Goal: Communication & Community: Participate in discussion

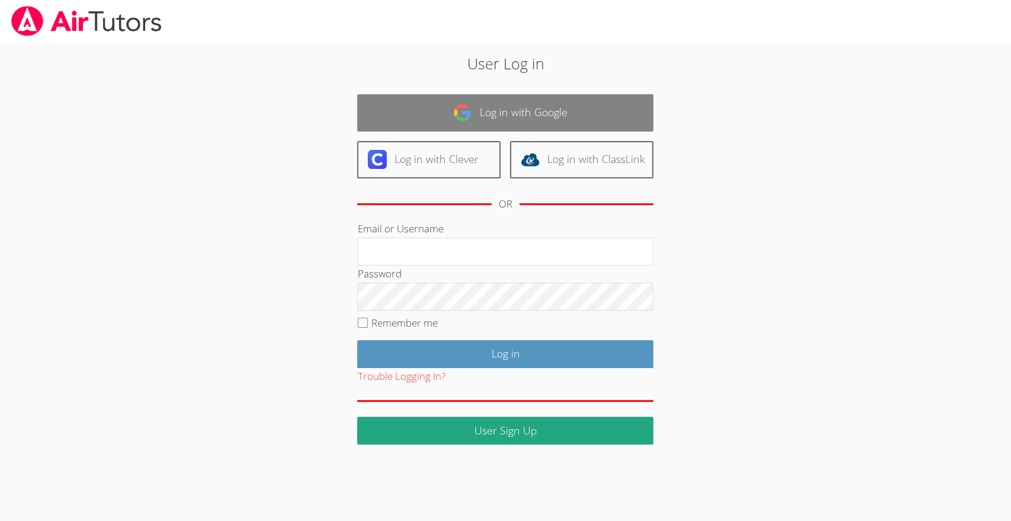
click at [502, 117] on link "Log in with Google" at bounding box center [505, 112] width 296 height 37
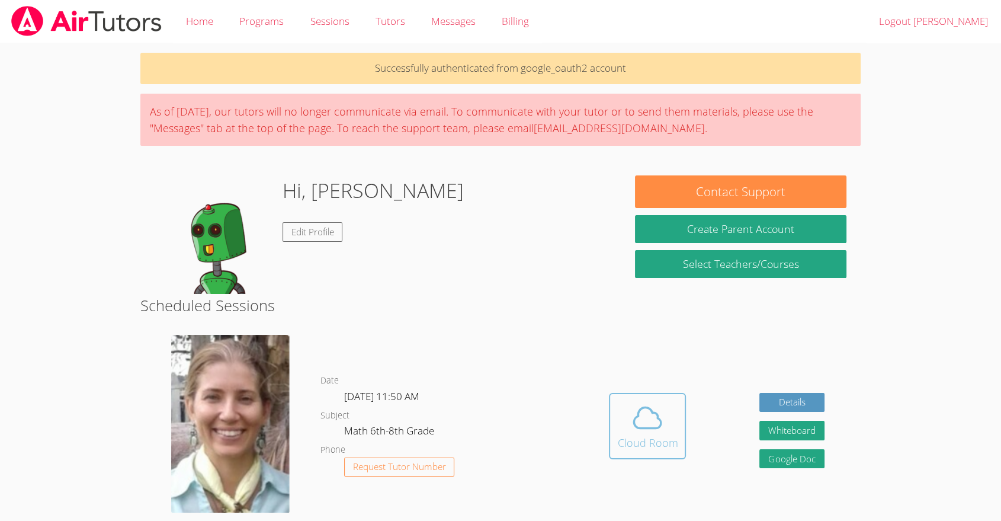
click at [652, 420] on icon at bounding box center [647, 417] width 33 height 33
click at [784, 430] on button "Whiteboard" at bounding box center [791, 430] width 65 height 20
click at [505, 447] on dl "Date Thu Sep 25, 11:50 AM Subject Math 6th-8th Grade Phone Request Tutor Number" at bounding box center [446, 434] width 252 height 123
click at [660, 395] on button "Cloud Room" at bounding box center [647, 426] width 77 height 66
click at [658, 423] on icon at bounding box center [647, 417] width 33 height 33
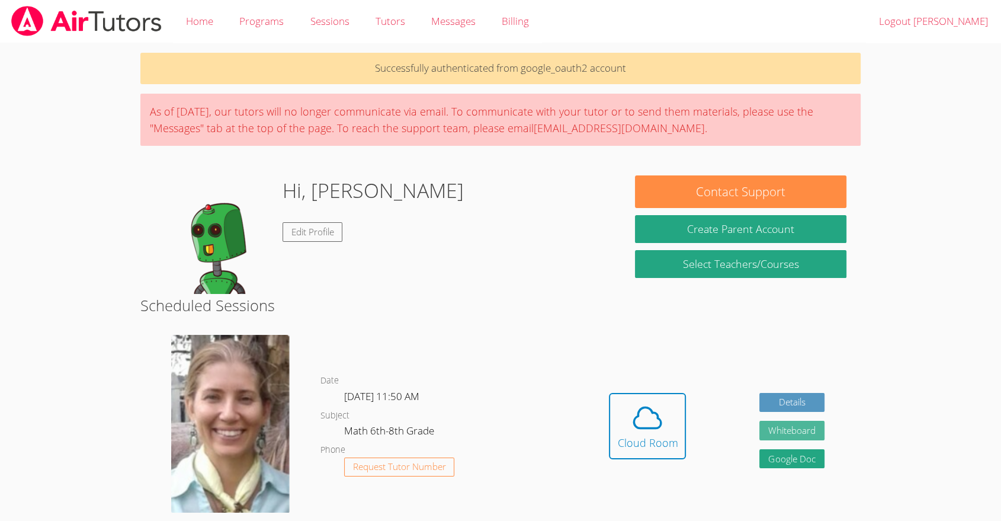
click at [804, 430] on button "Whiteboard" at bounding box center [791, 430] width 65 height 20
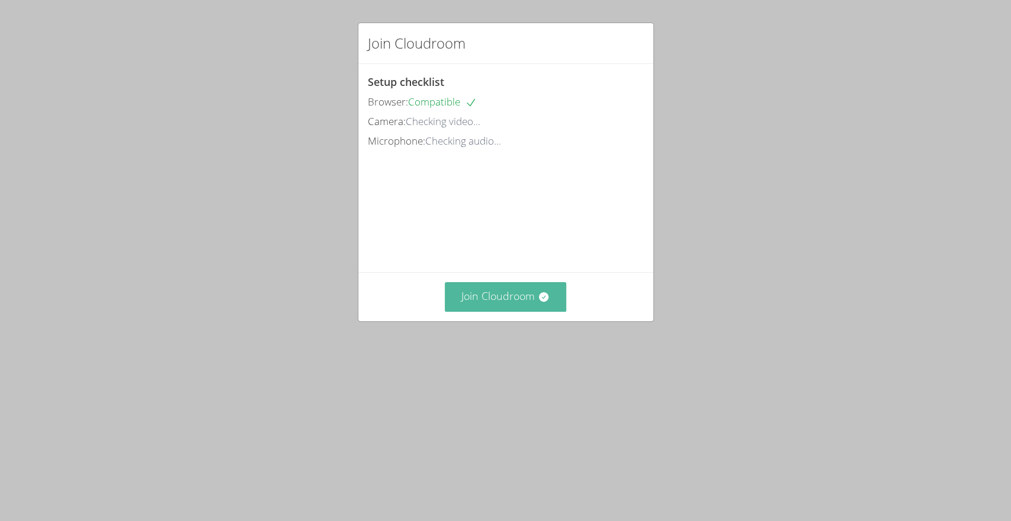
click at [528, 311] on button "Join Cloudroom" at bounding box center [505, 296] width 121 height 29
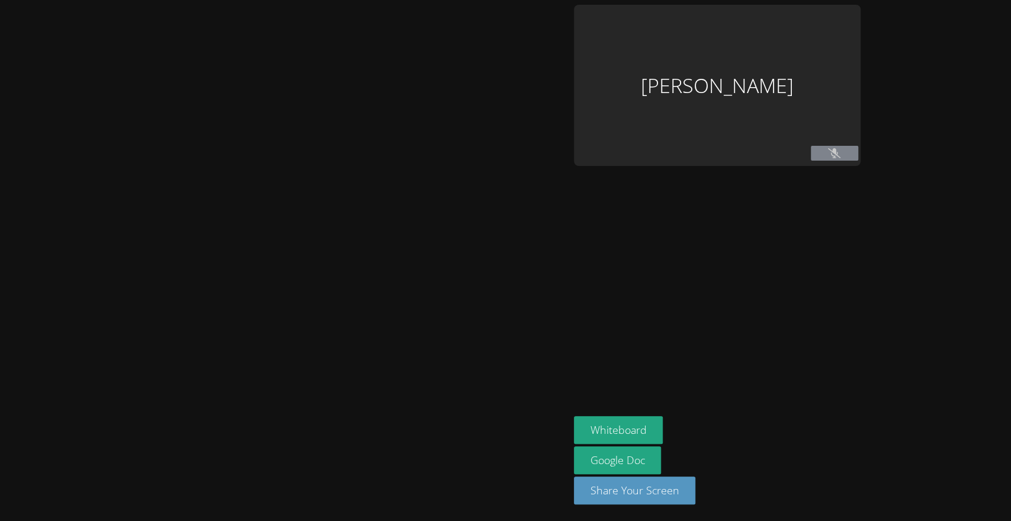
click at [523, 368] on div at bounding box center [285, 260] width 560 height 511
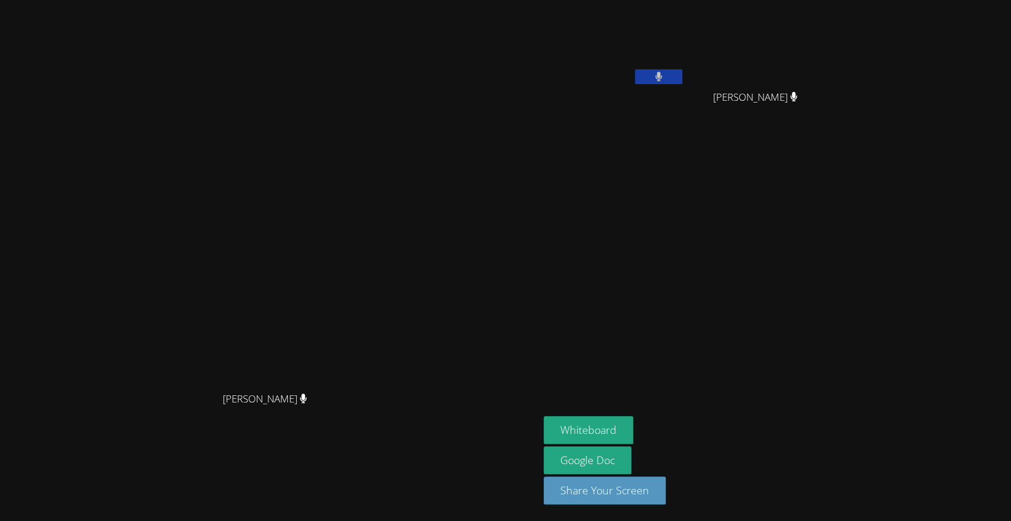
click at [835, 229] on aside "Ana Gomes Silva Carla Guzman Encarnacion Carla Guzman Encarnacion Whiteboard Go…" at bounding box center [687, 260] width 296 height 521
click at [682, 75] on button at bounding box center [658, 76] width 47 height 15
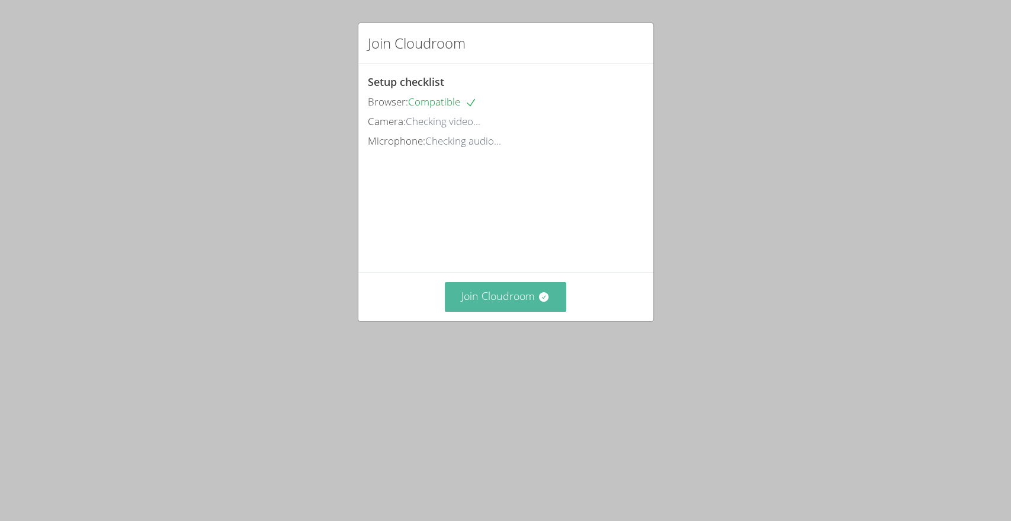
click at [491, 311] on button "Join Cloudroom" at bounding box center [505, 296] width 121 height 29
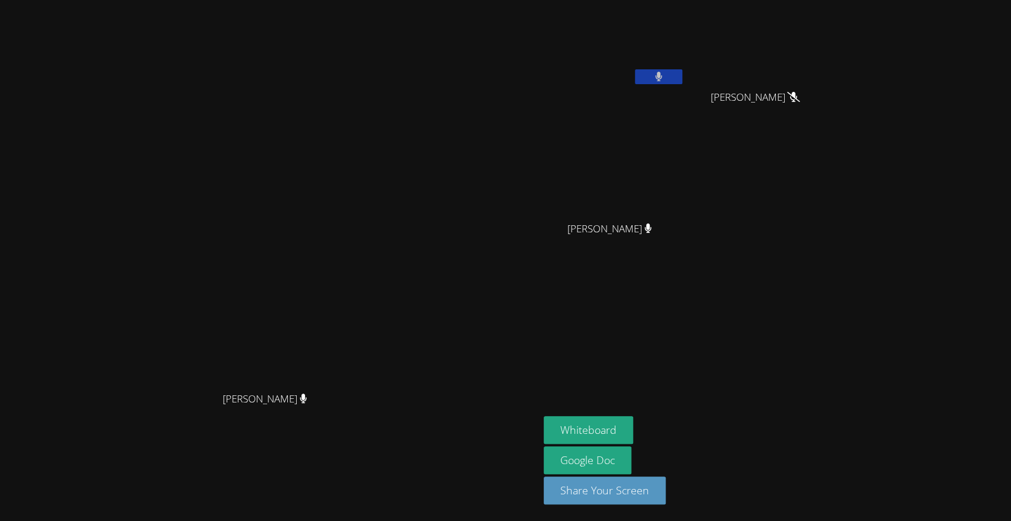
click at [682, 76] on button at bounding box center [658, 76] width 47 height 15
click at [6, 41] on div "Diana Andrade Diana Andrade" at bounding box center [269, 260] width 529 height 511
click at [682, 75] on button at bounding box center [658, 76] width 47 height 15
click at [358, 134] on video at bounding box center [270, 237] width 178 height 298
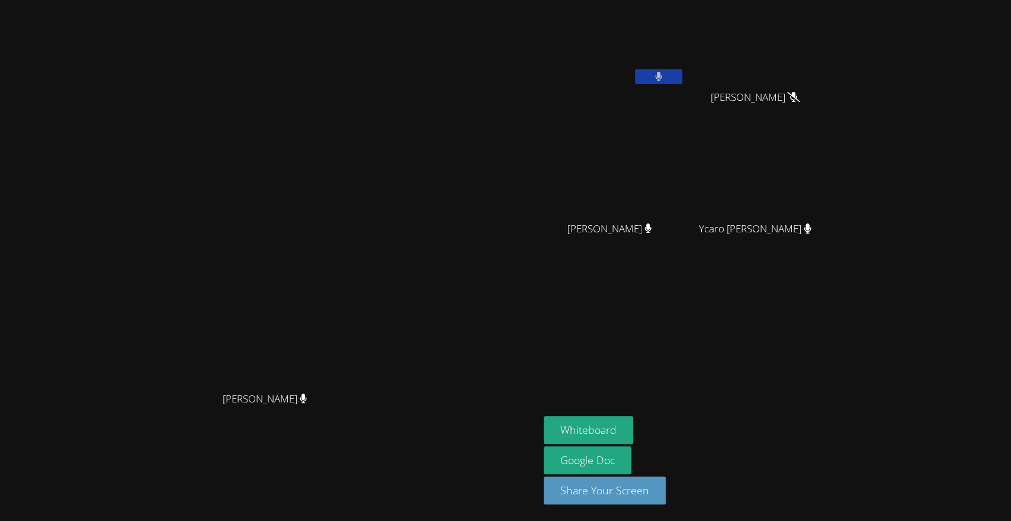
click at [682, 79] on button at bounding box center [658, 76] width 47 height 15
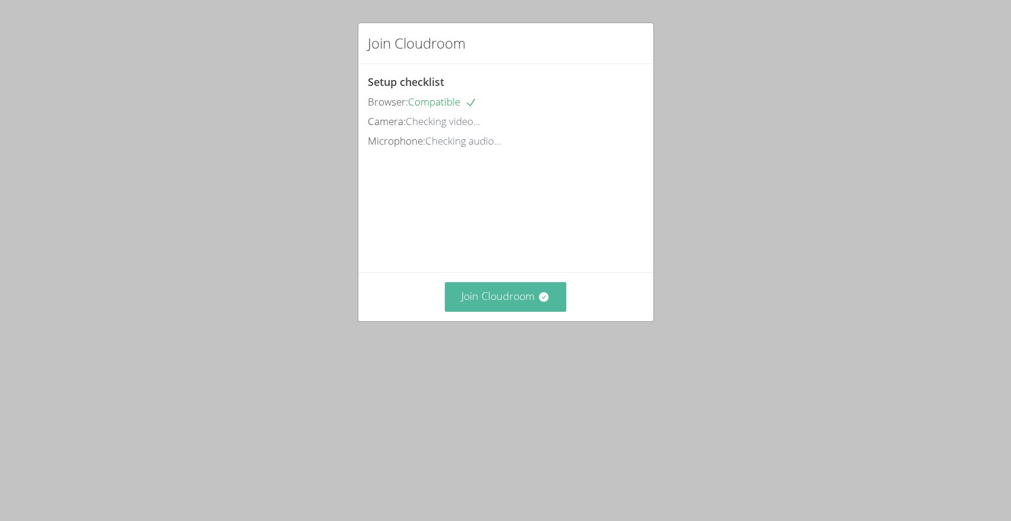
click at [538, 311] on button "Join Cloudroom" at bounding box center [505, 296] width 121 height 29
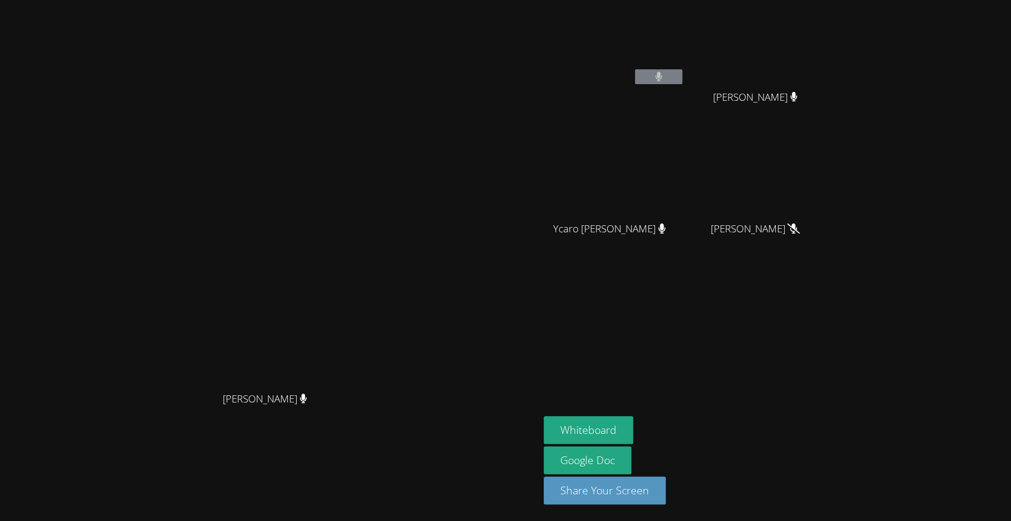
click at [682, 83] on button at bounding box center [658, 76] width 47 height 15
click at [685, 70] on video at bounding box center [614, 44] width 141 height 79
click at [682, 80] on button at bounding box center [658, 76] width 47 height 15
click at [682, 76] on button at bounding box center [658, 76] width 47 height 15
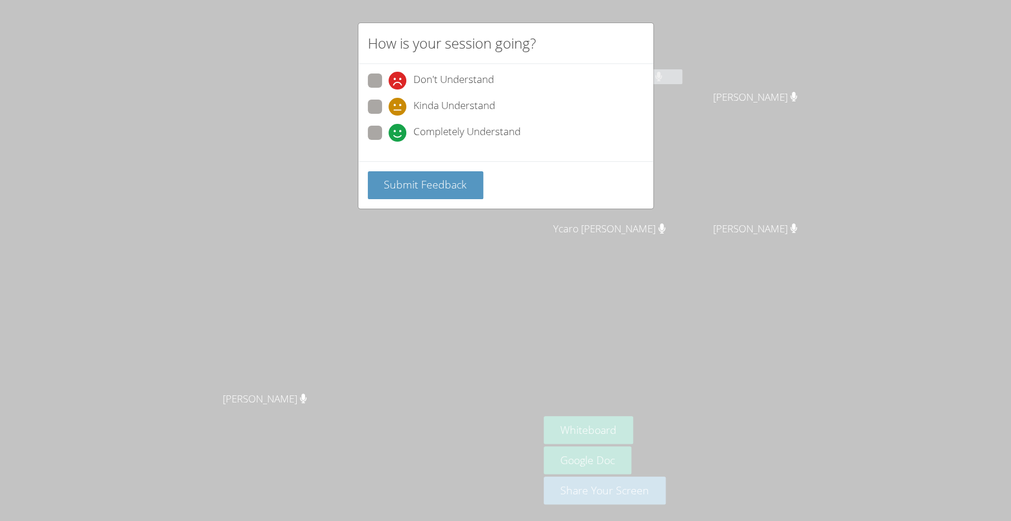
click at [388, 89] on span at bounding box center [388, 89] width 0 height 0
click at [388, 83] on input "Don't Understand" at bounding box center [393, 78] width 10 height 10
radio input "true"
click at [425, 195] on button "Submit Feedback" at bounding box center [426, 185] width 116 height 28
